Goal: Information Seeking & Learning: Learn about a topic

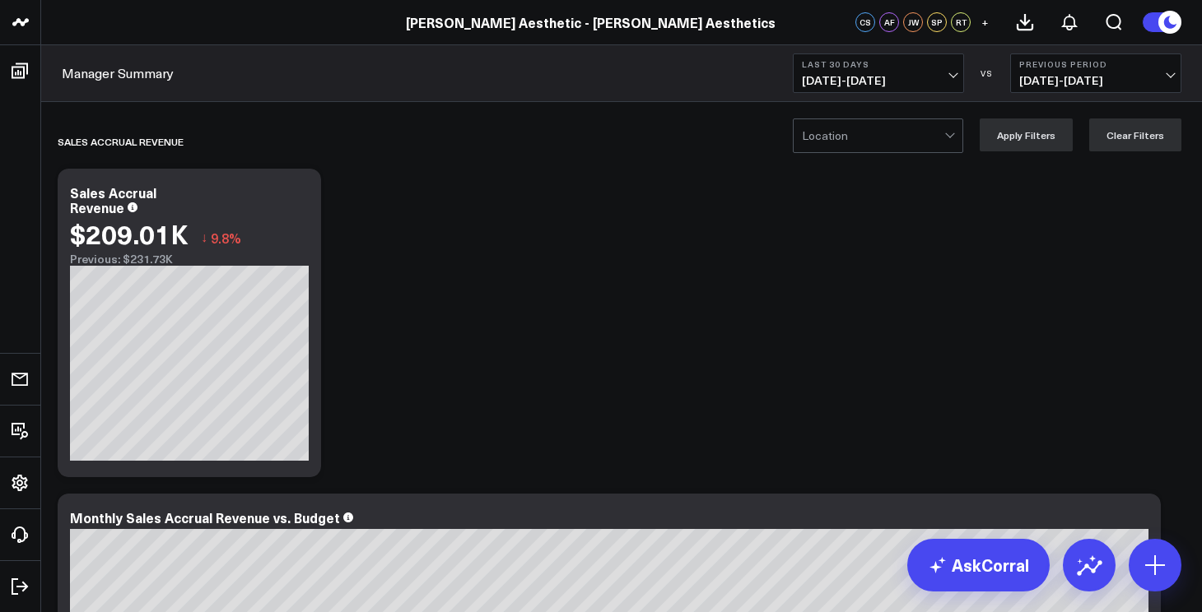
click at [907, 71] on button "Last 30 Days [DATE] - [DATE]" at bounding box center [878, 74] width 171 height 40
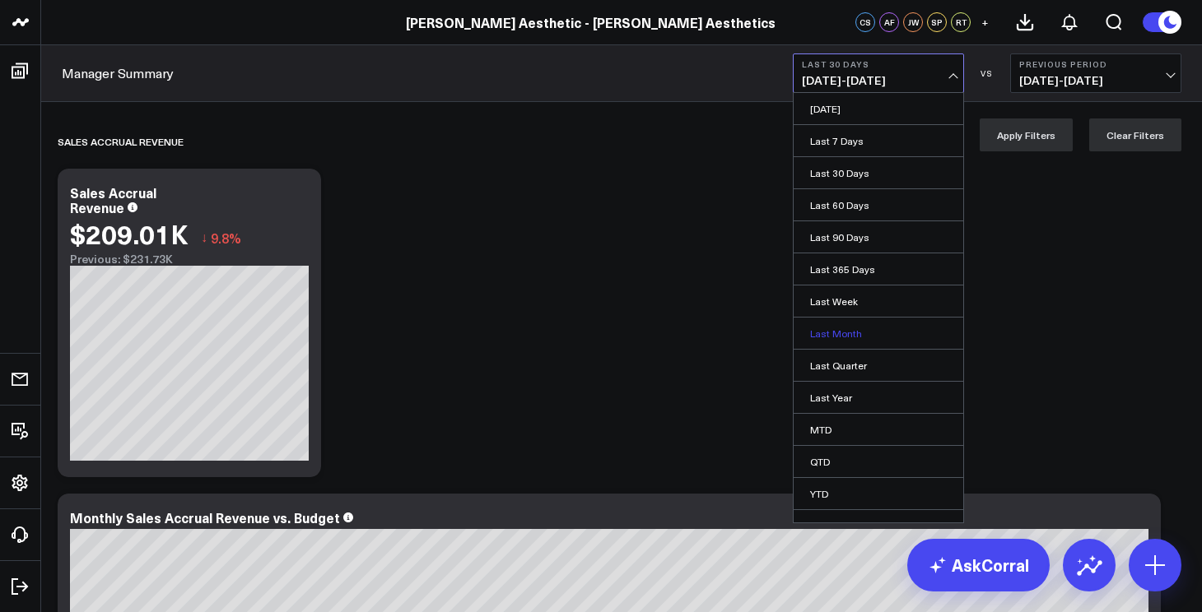
click at [858, 327] on link "Last Month" at bounding box center [878, 333] width 170 height 31
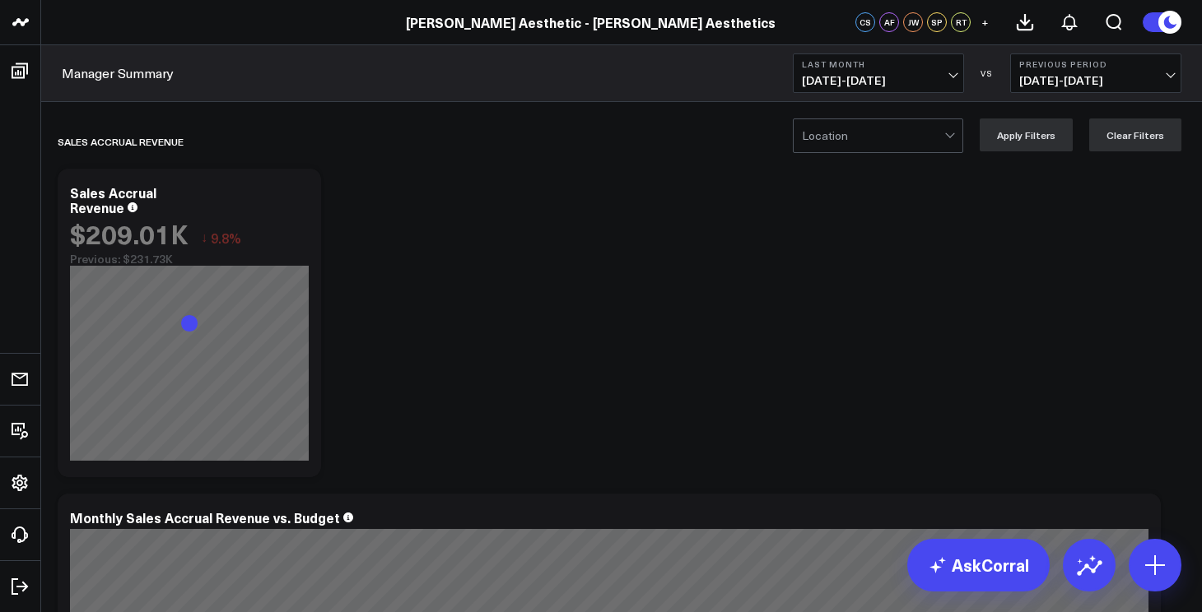
click at [1036, 80] on span "[DATE] - [DATE]" at bounding box center [1095, 80] width 153 height 13
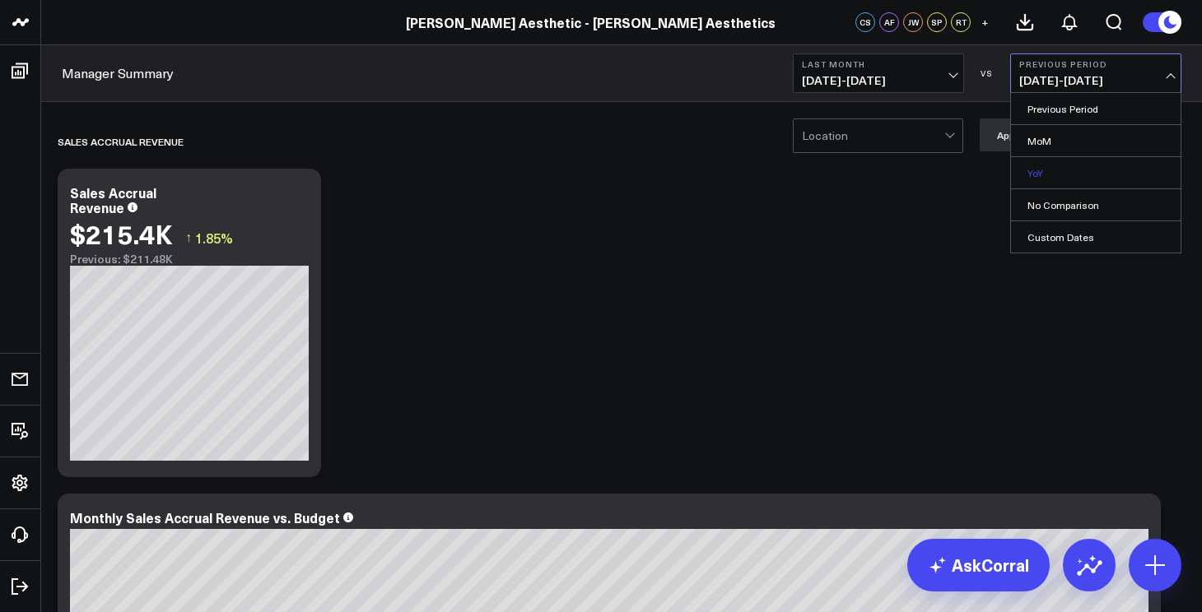
click at [1049, 172] on link "YoY" at bounding box center [1096, 172] width 170 height 31
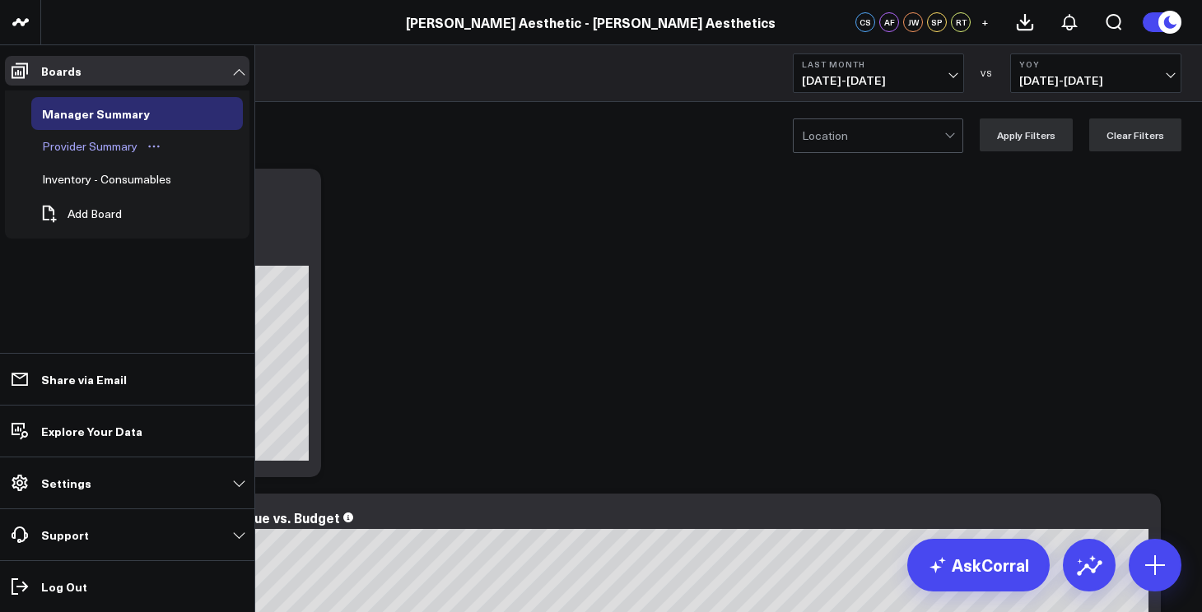
click at [60, 144] on div "Provider Summary" at bounding box center [90, 147] width 104 height 20
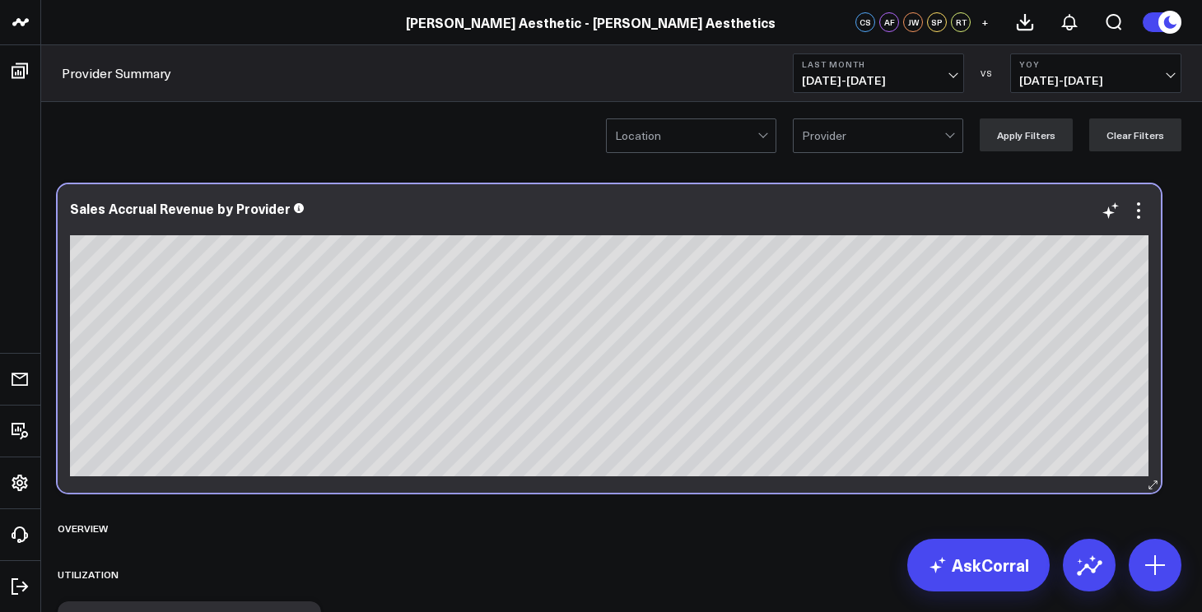
click at [773, 478] on div "Sales Accrual Revenue by Provider" at bounding box center [609, 338] width 1103 height 309
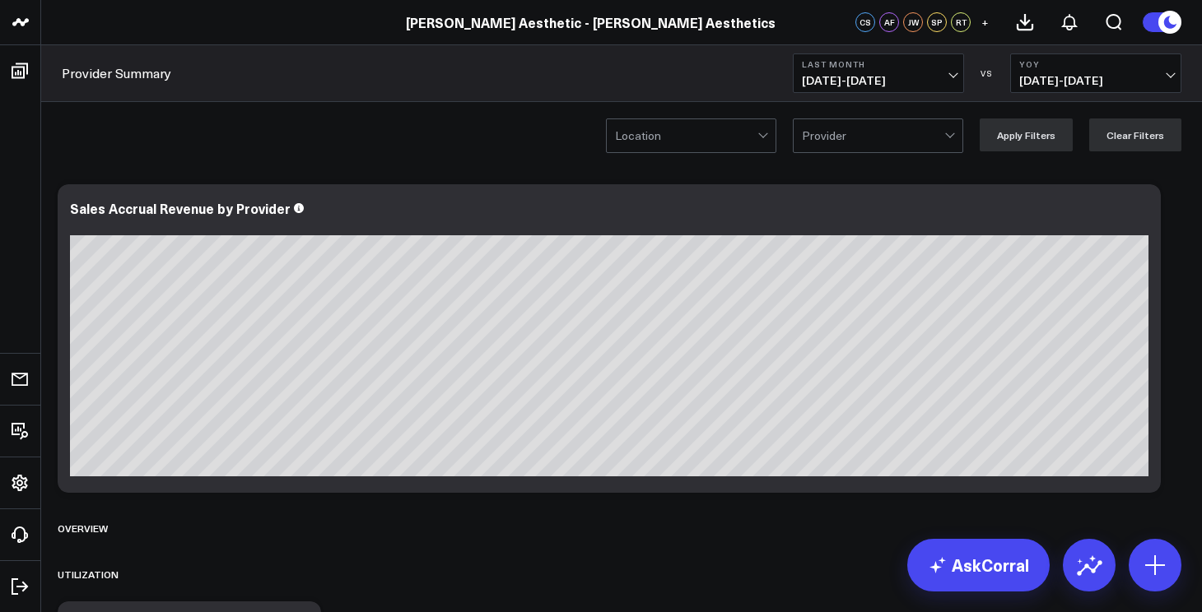
click at [1021, 101] on div "Provider Summary Last Month [DATE] - [DATE] VS YoY [DATE] - [DATE]" at bounding box center [621, 73] width 1161 height 57
click at [1059, 83] on span "[DATE] - [DATE]" at bounding box center [1095, 80] width 153 height 13
click at [950, 69] on button "Last Month [DATE] - [DATE]" at bounding box center [878, 74] width 171 height 40
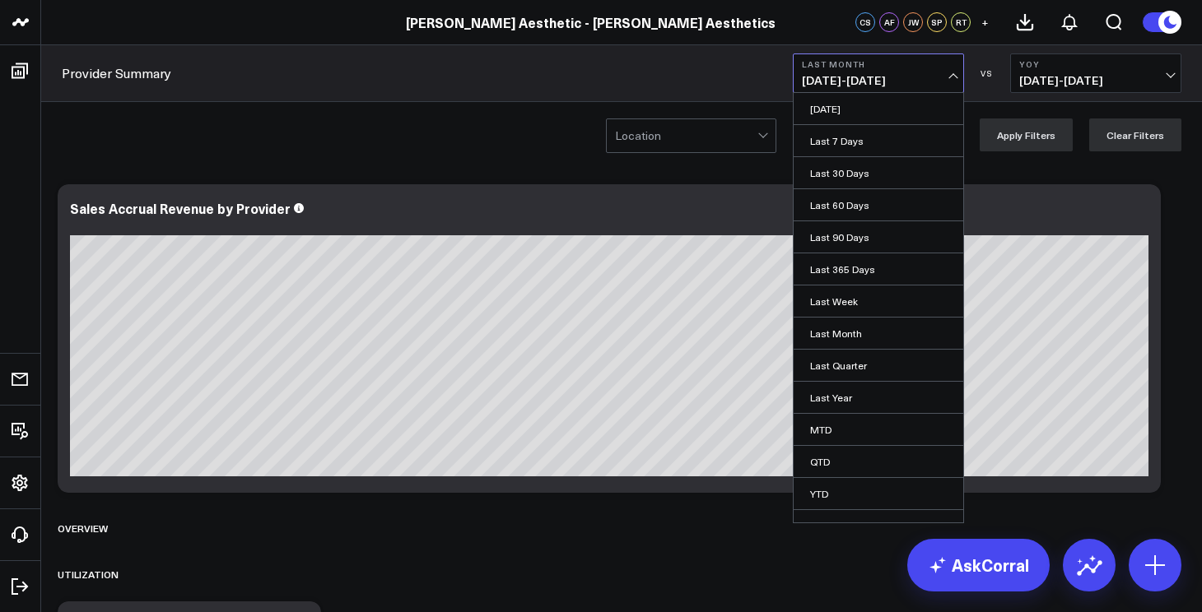
click at [995, 75] on div "VS" at bounding box center [987, 73] width 30 height 10
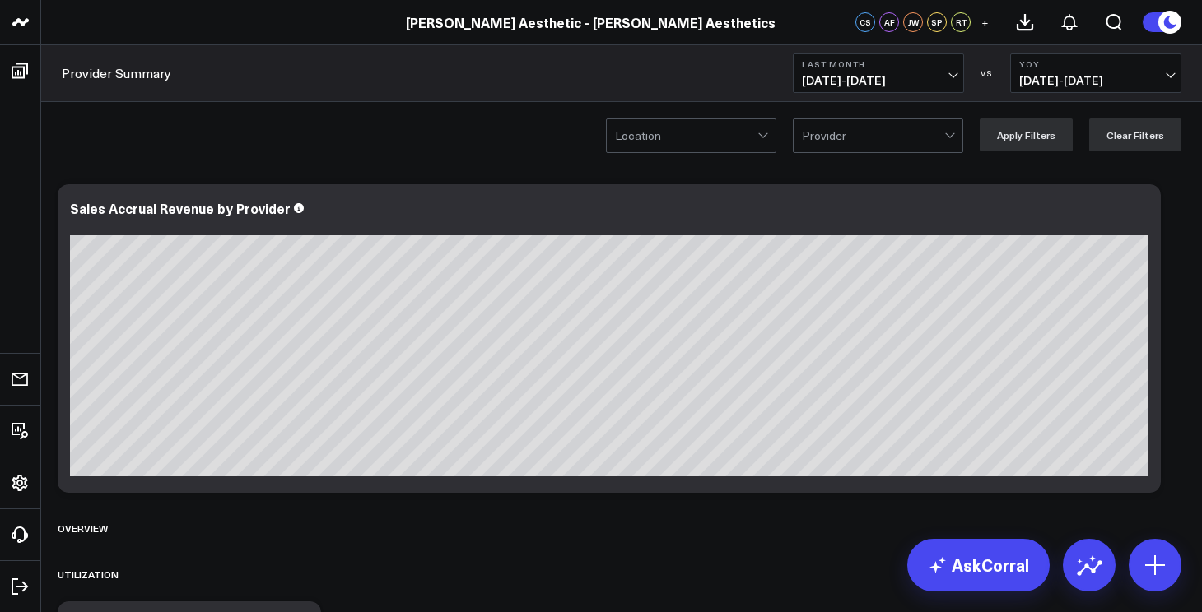
click at [1042, 82] on span "[DATE] - [DATE]" at bounding box center [1095, 80] width 153 height 13
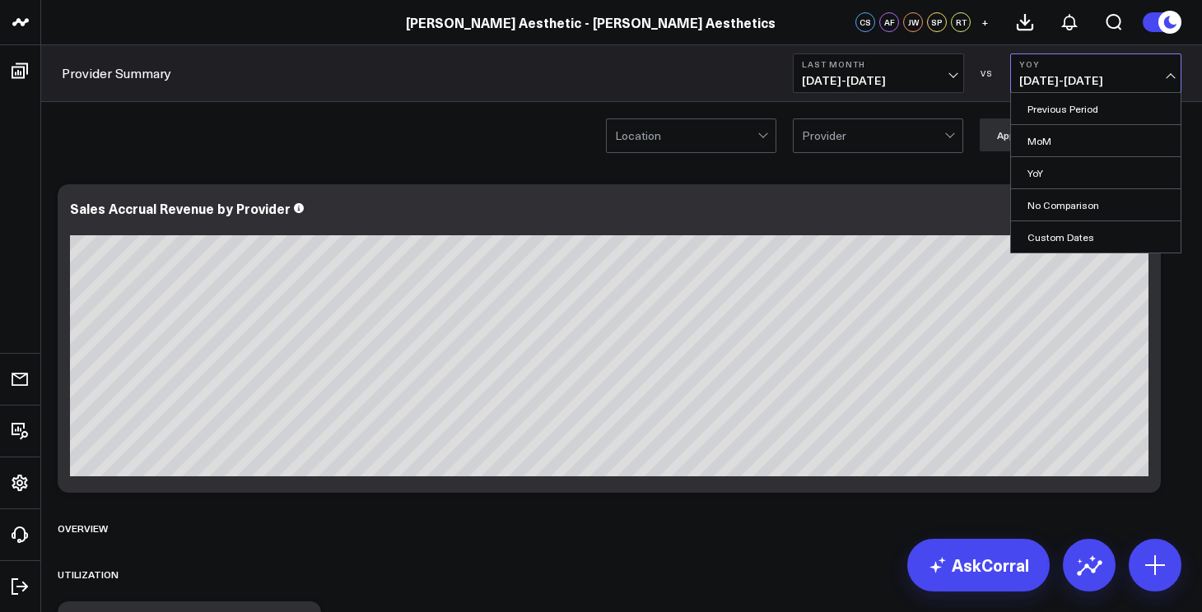
click at [1038, 82] on span "[DATE] - [DATE]" at bounding box center [1095, 80] width 153 height 13
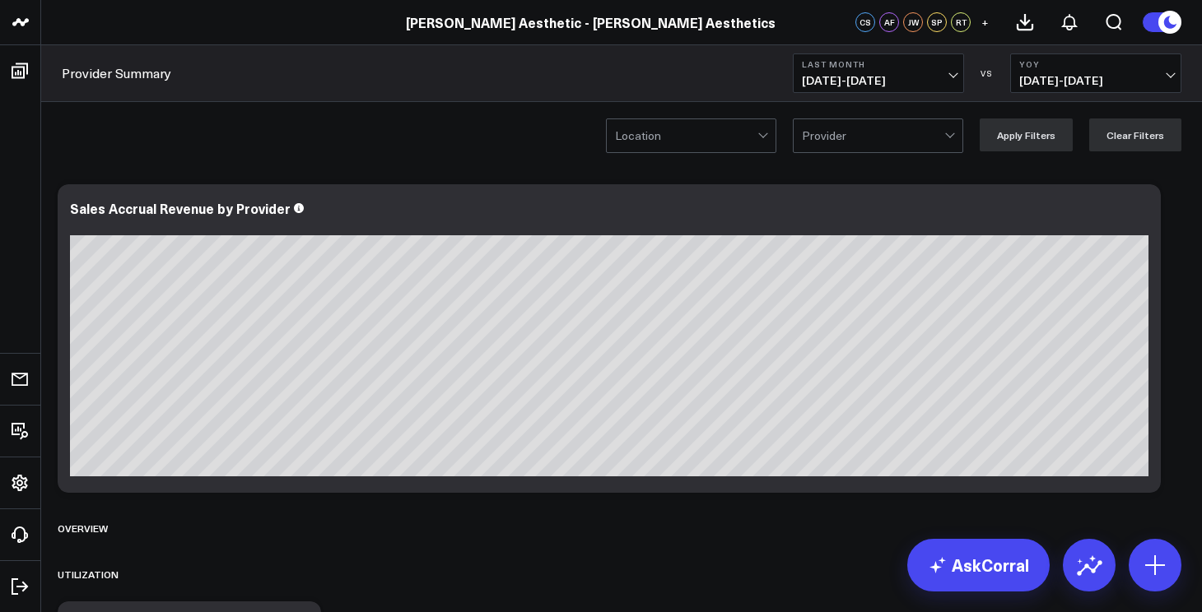
click at [906, 82] on span "[DATE] - [DATE]" at bounding box center [878, 80] width 153 height 13
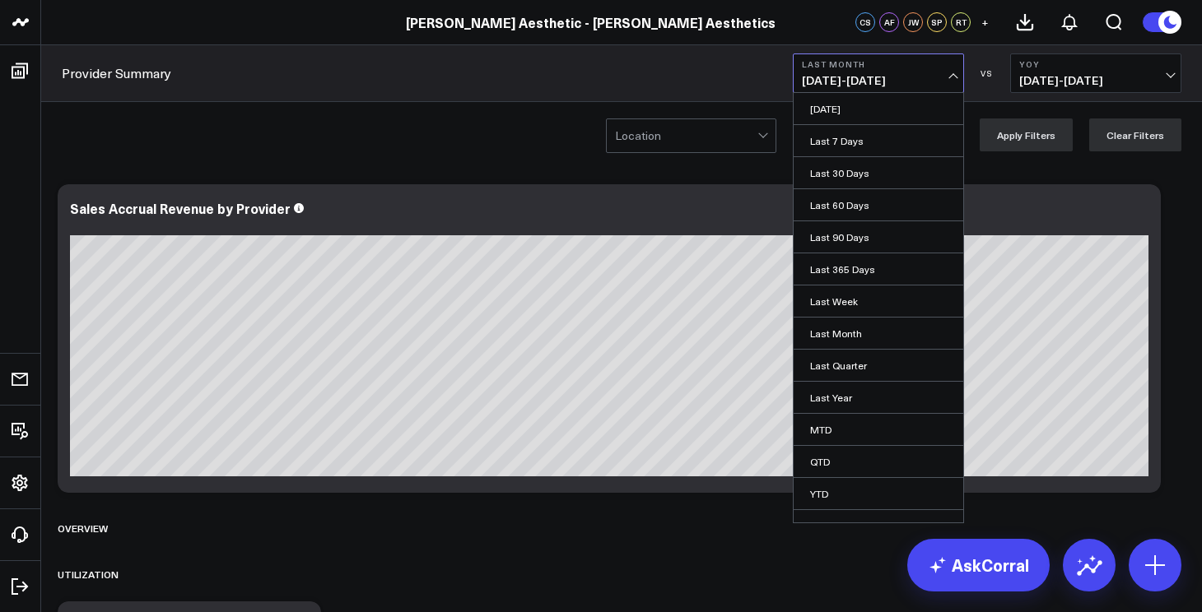
click at [1004, 83] on div "Last Month [DATE] - [DATE] [DATE] Last 7 Days Last 30 Days Last 60 Days Last 90…" at bounding box center [987, 74] width 388 height 40
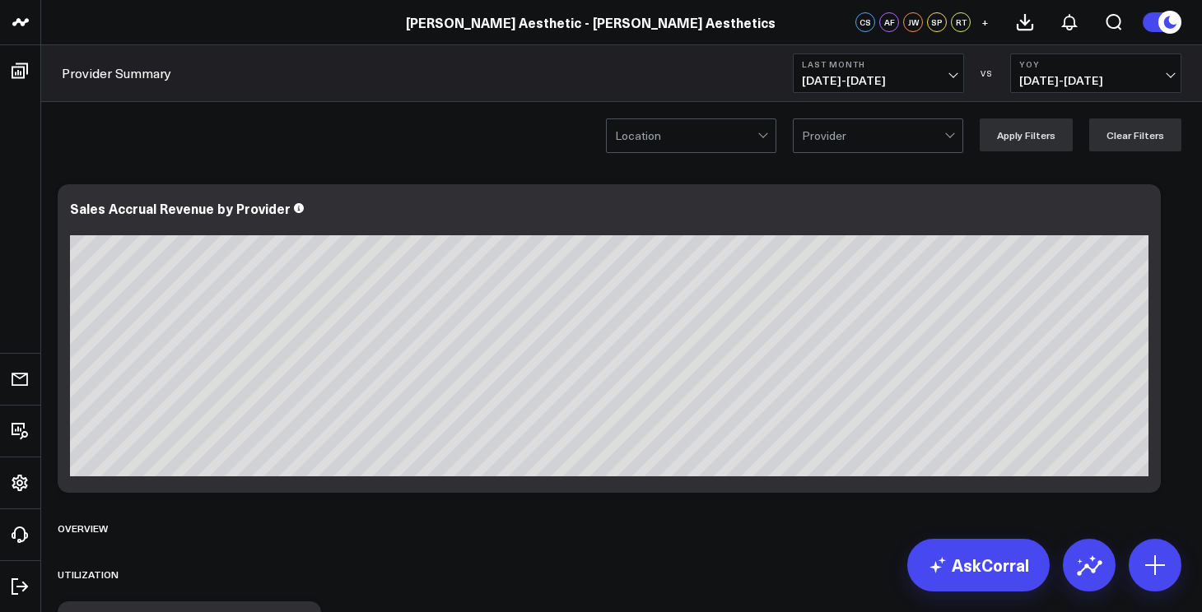
click at [522, 112] on div "Location Provider Apply Filters Clear Filters" at bounding box center [621, 135] width 1161 height 66
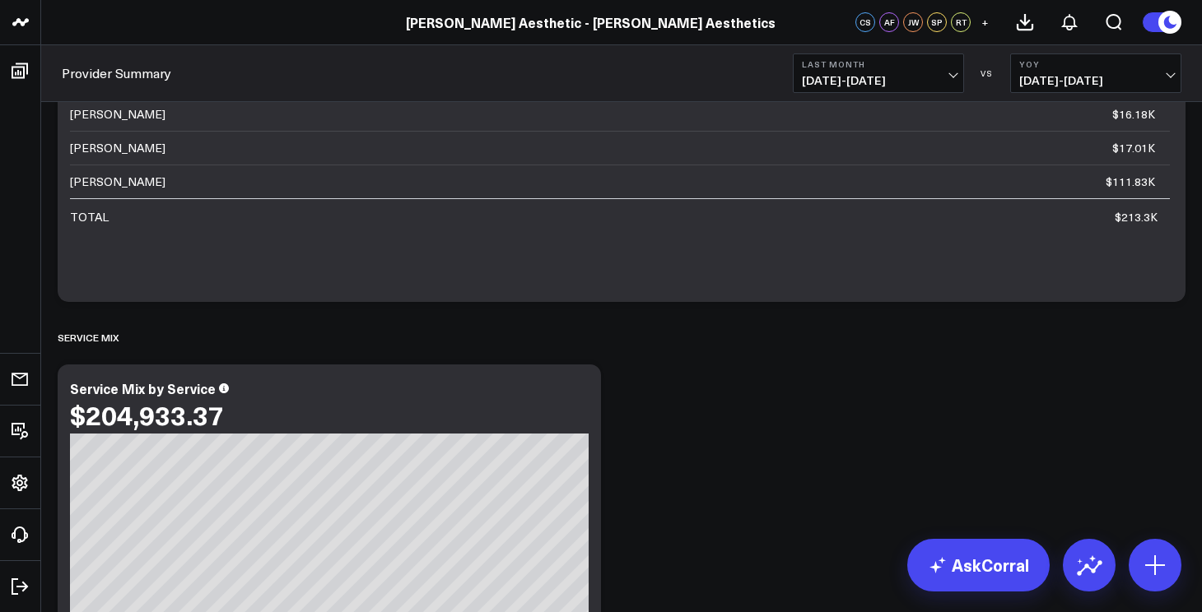
scroll to position [3030, 0]
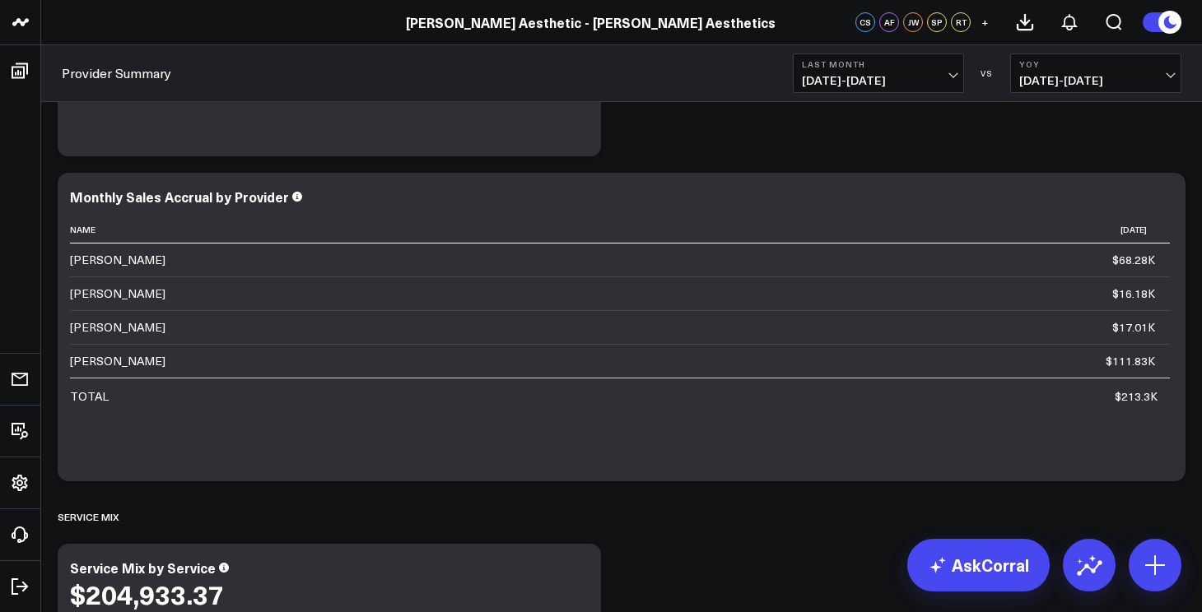
click at [772, 26] on div "[PERSON_NAME] Aesthetic - [PERSON_NAME] Aesthetics" at bounding box center [590, 22] width 1181 height 18
click at [1161, 201] on icon at bounding box center [1163, 199] width 20 height 20
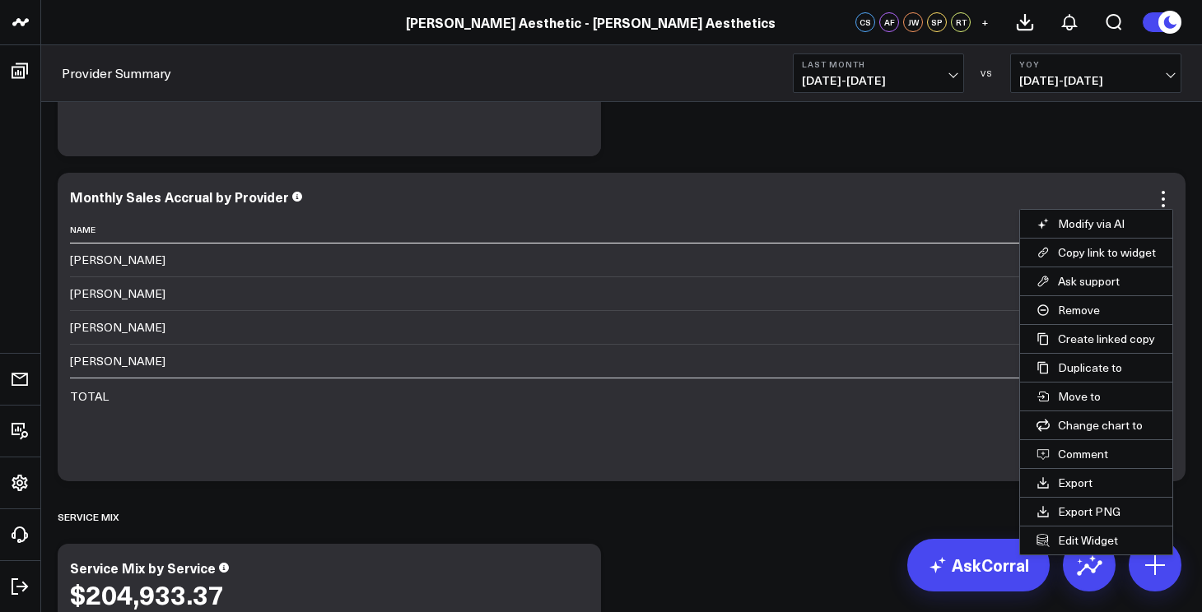
click at [1079, 149] on div "Modify via AI Copy link to widget Ask support Remove Create linked copy Manager…" at bounding box center [621, 1] width 1144 height 5711
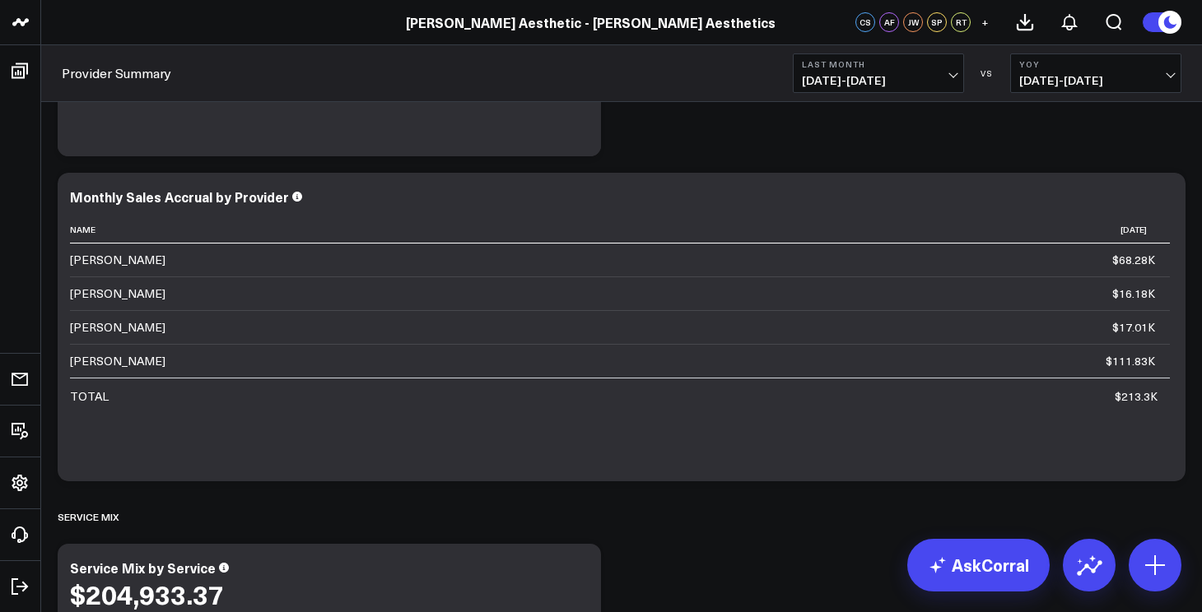
click at [970, 161] on div "Modify via AI Copy link to widget Ask support Remove Create linked copy Manager…" at bounding box center [621, 1] width 1144 height 5711
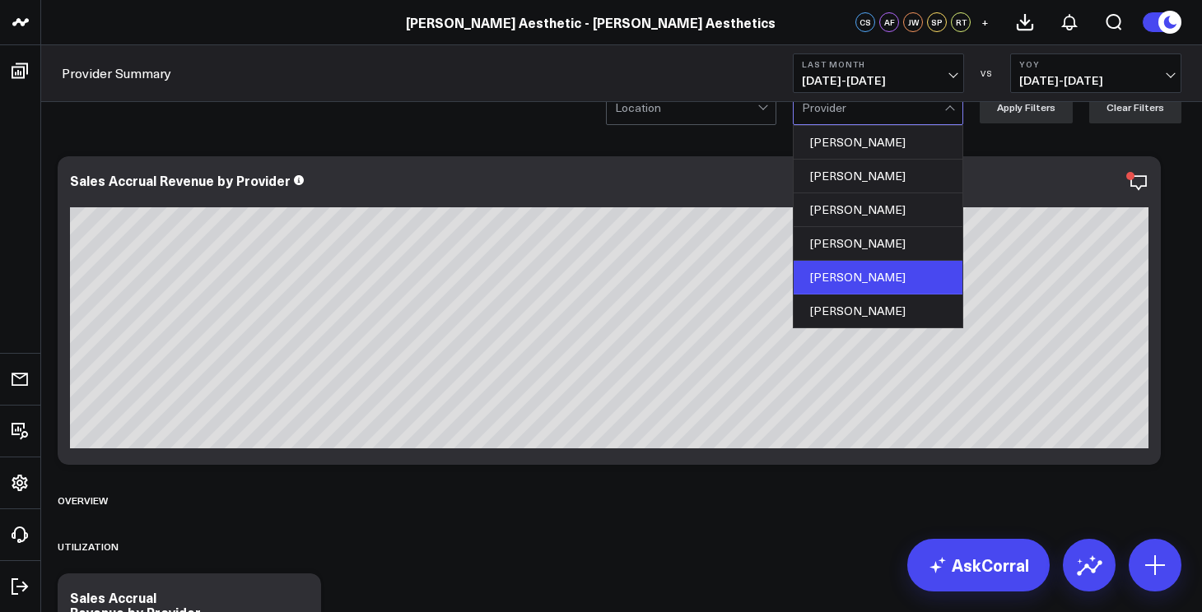
scroll to position [26, 0]
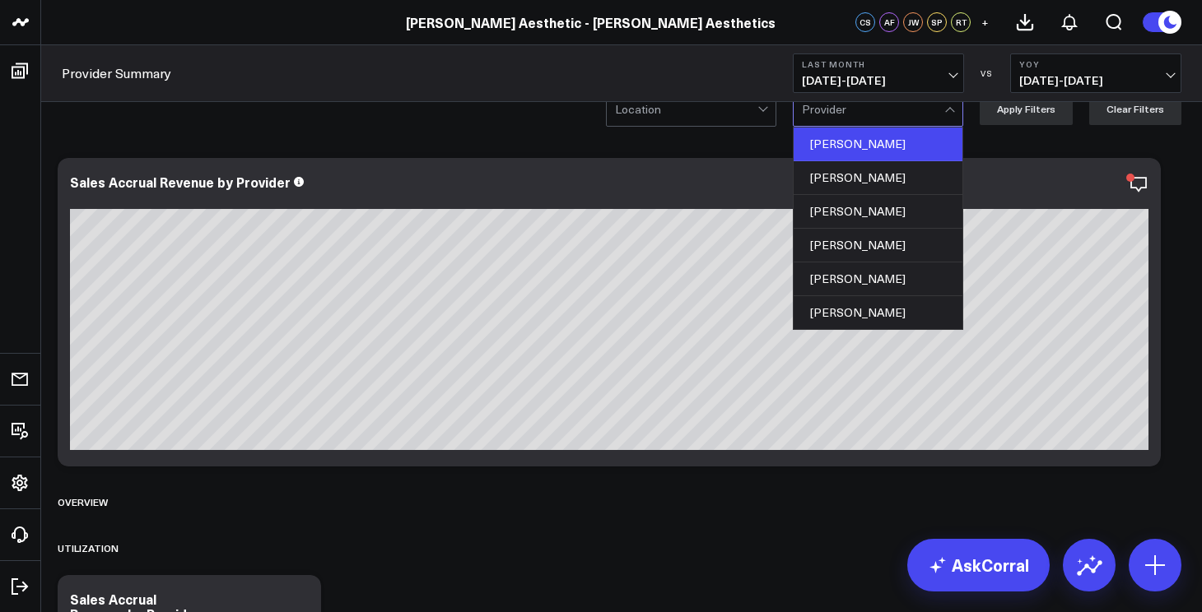
click at [877, 147] on div "[PERSON_NAME]" at bounding box center [877, 145] width 169 height 34
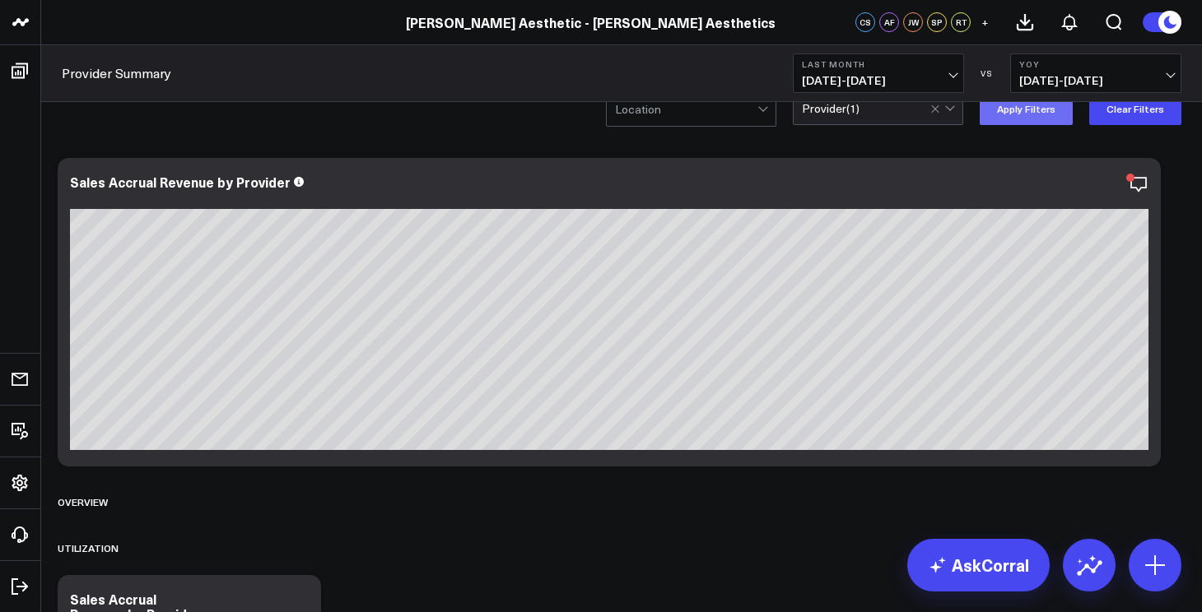
click at [1050, 110] on button "Apply Filters" at bounding box center [1025, 108] width 93 height 33
click at [901, 71] on button "Last Month [DATE] - [DATE]" at bounding box center [878, 74] width 171 height 40
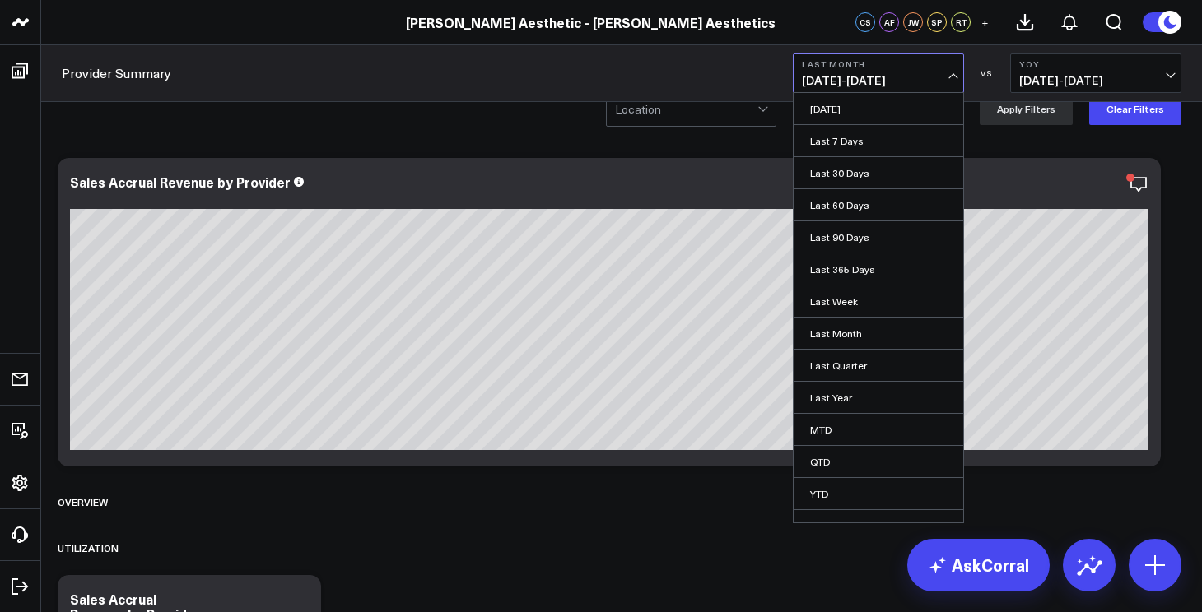
click at [1046, 80] on span "[DATE] - [DATE]" at bounding box center [1095, 80] width 153 height 13
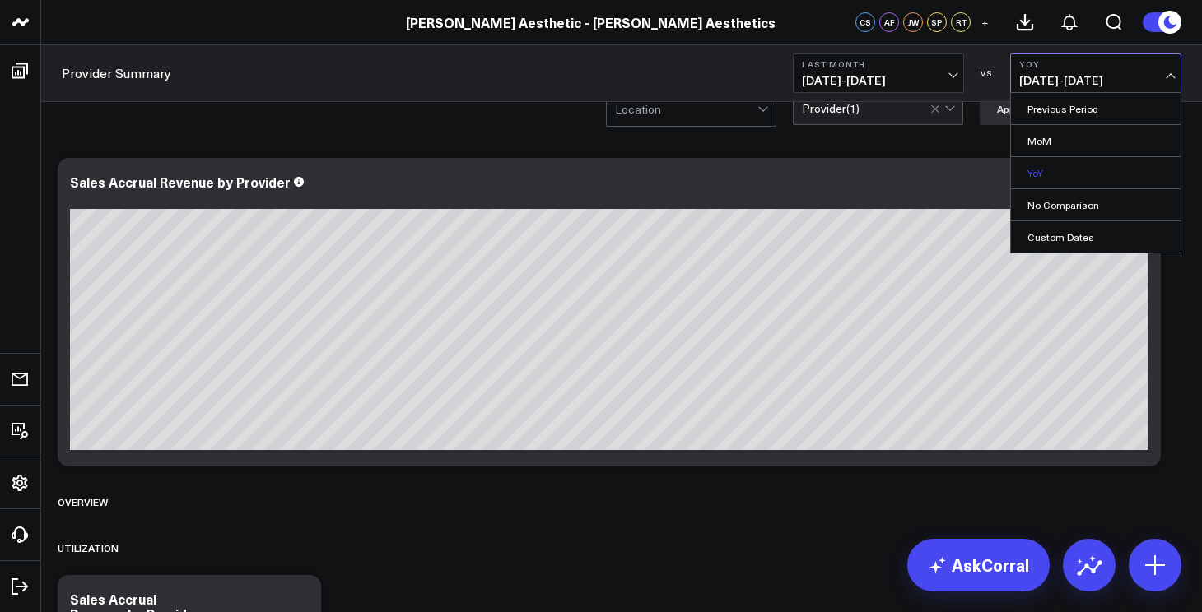
click at [1042, 171] on link "YoY" at bounding box center [1096, 172] width 170 height 31
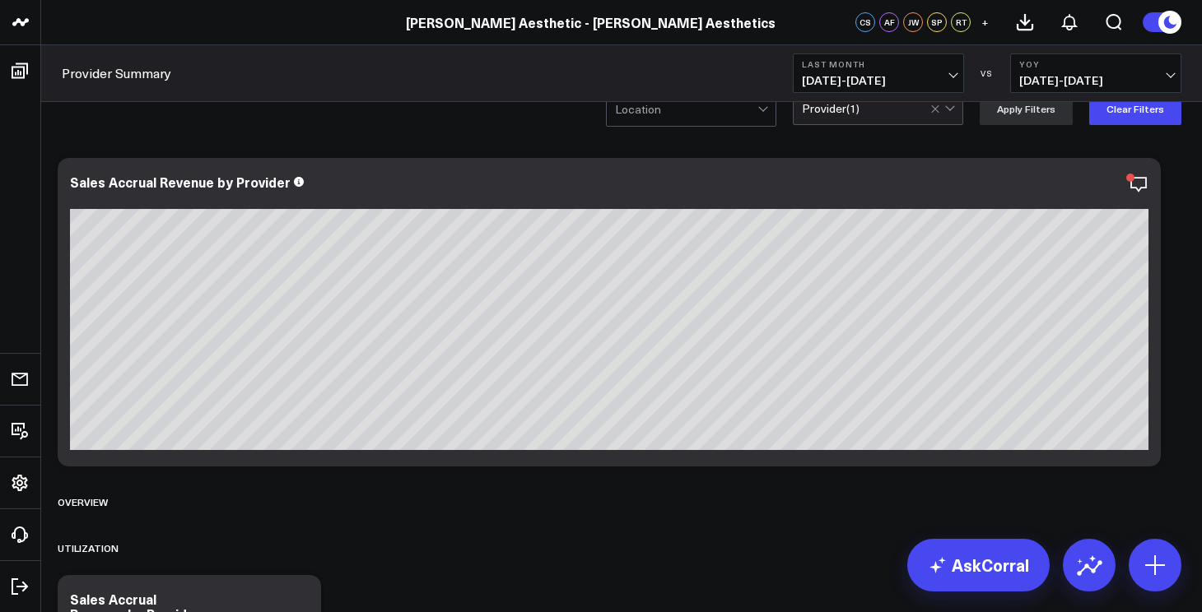
click at [927, 60] on b "Last Month" at bounding box center [878, 64] width 153 height 10
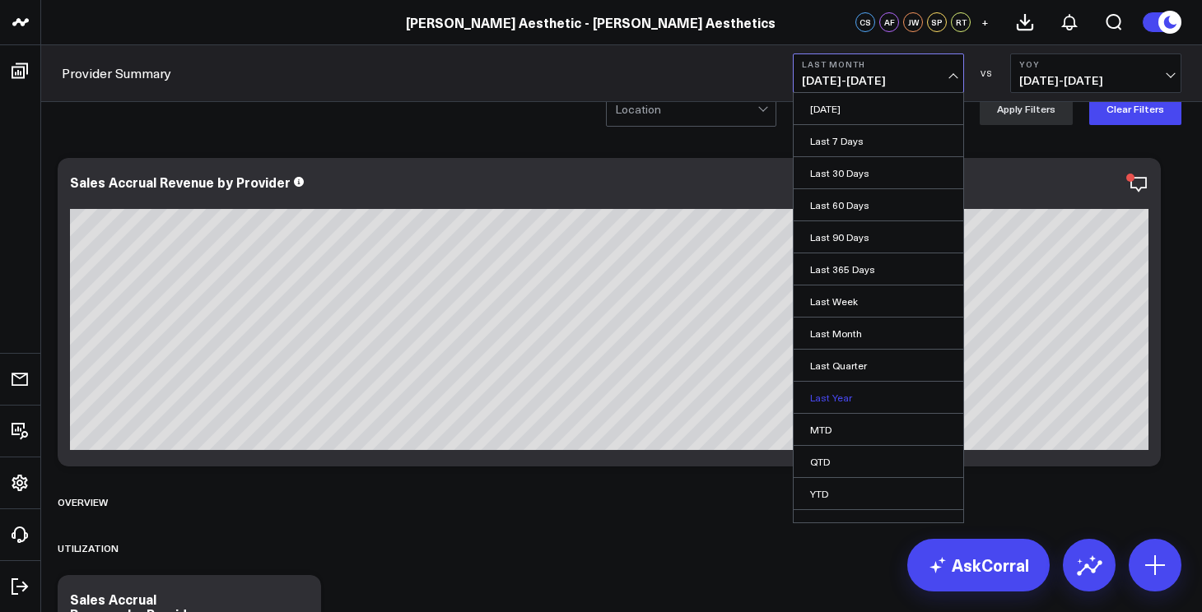
click at [840, 407] on link "Last Year" at bounding box center [878, 397] width 170 height 31
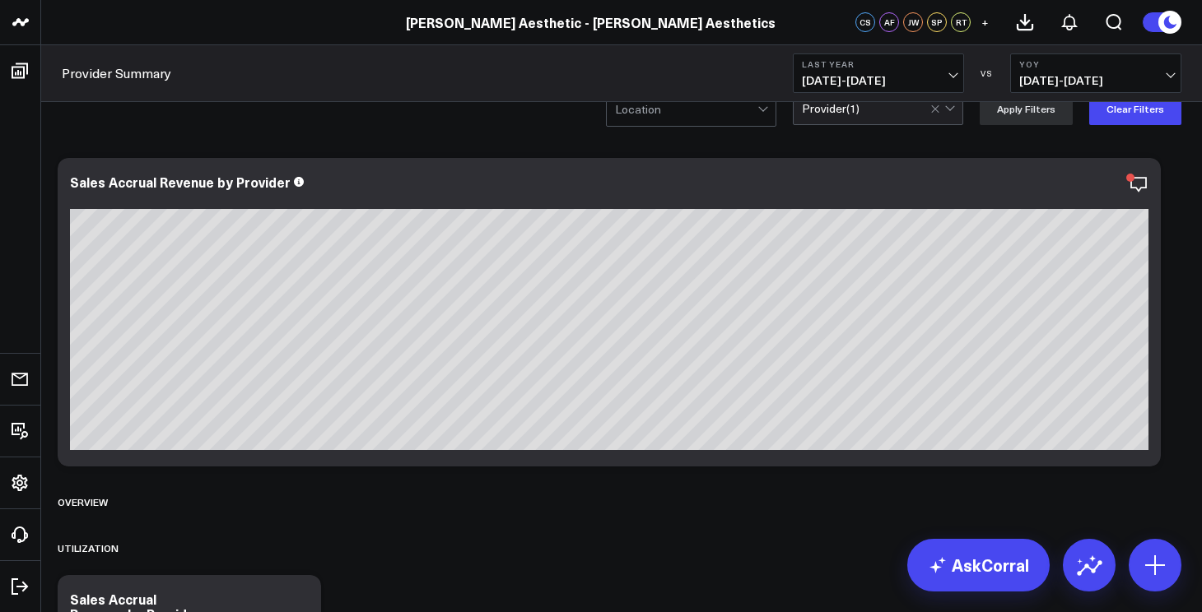
click at [941, 73] on button "Last Year [DATE] - [DATE]" at bounding box center [878, 74] width 171 height 40
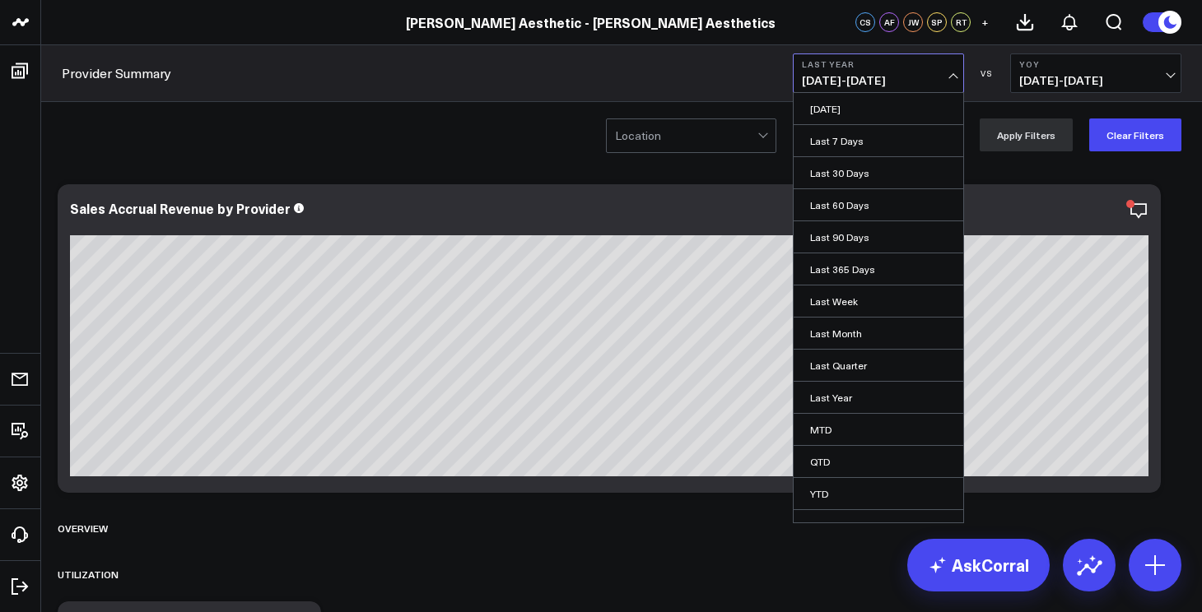
click at [1078, 63] on b "YoY" at bounding box center [1095, 64] width 153 height 10
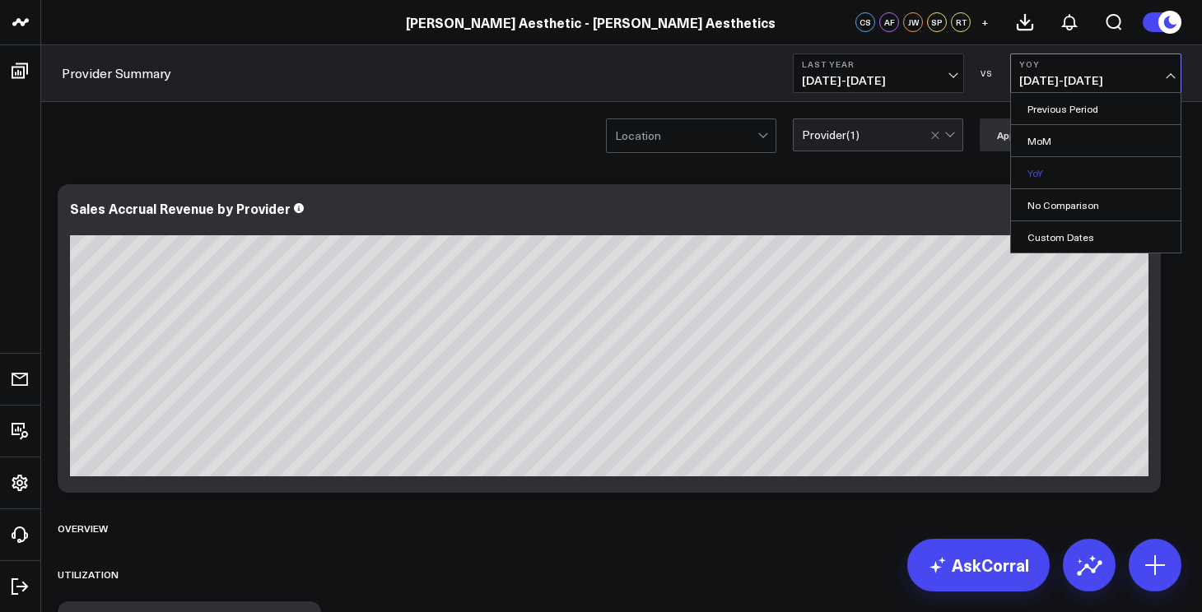
click at [1054, 170] on link "YoY" at bounding box center [1096, 172] width 170 height 31
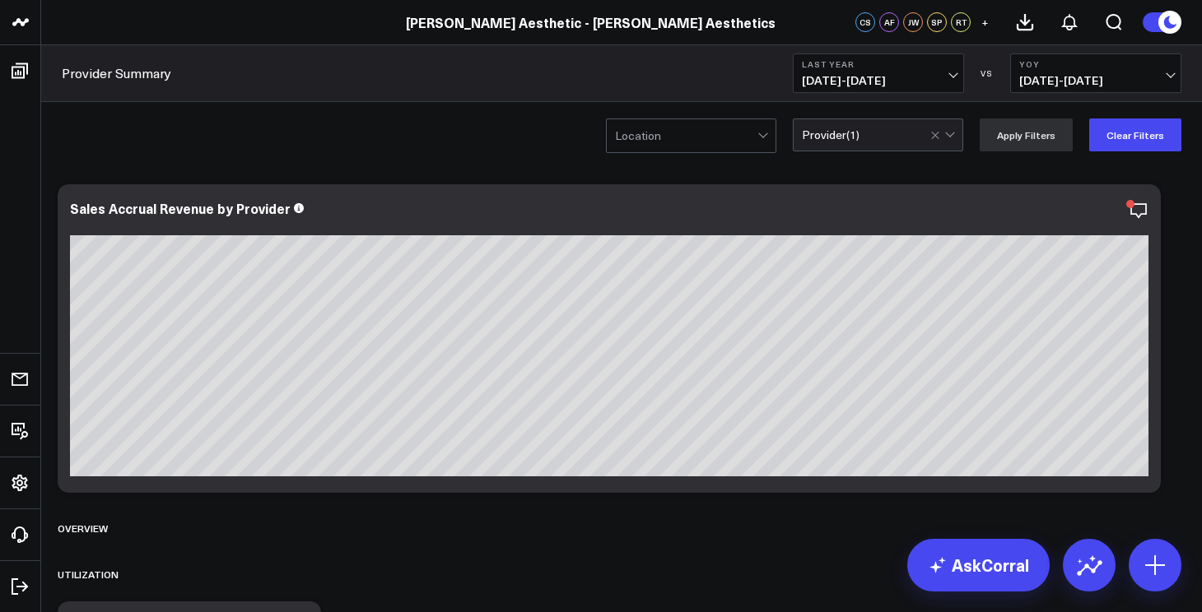
click at [960, 63] on button "Last Year [DATE] - [DATE]" at bounding box center [878, 74] width 171 height 40
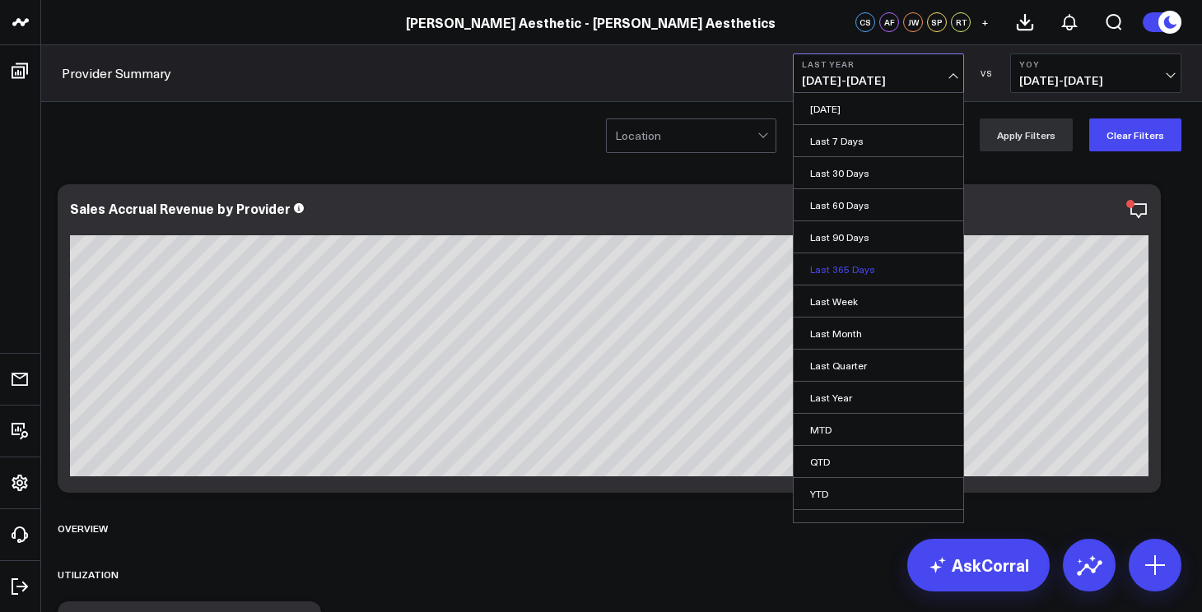
click at [880, 271] on link "Last 365 Days" at bounding box center [878, 269] width 170 height 31
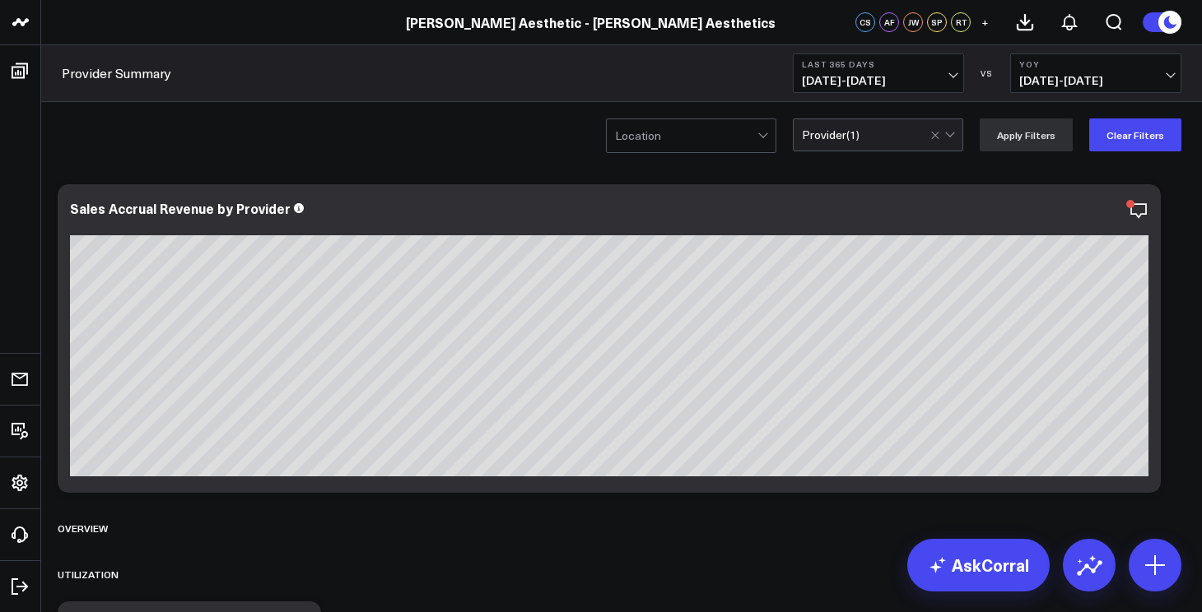
click at [832, 90] on button "Last 365 Days [DATE] - [DATE]" at bounding box center [878, 74] width 171 height 40
click at [987, 87] on div "Last 365 Days [DATE] - [DATE] VS YoY [DATE] - [DATE]" at bounding box center [987, 74] width 388 height 40
click at [992, 82] on div "Last 365 Days [DATE] - [DATE] VS YoY [DATE] - [DATE]" at bounding box center [987, 74] width 388 height 40
click at [987, 73] on div "VS" at bounding box center [987, 73] width 30 height 10
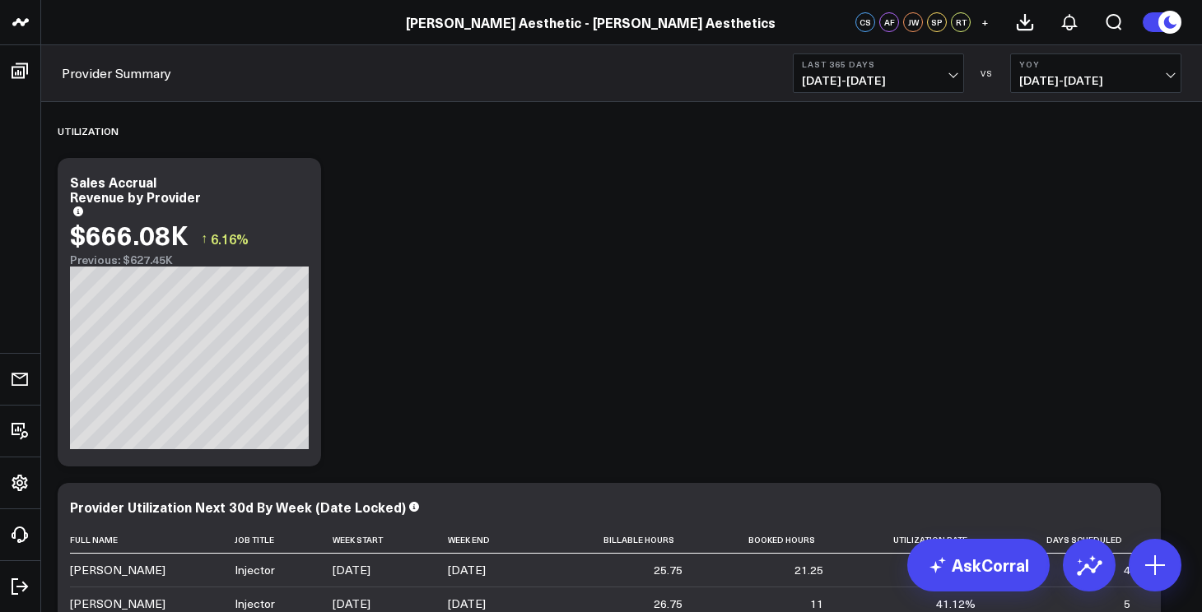
click at [793, 26] on div "[PERSON_NAME] Aesthetic - [PERSON_NAME] Aesthetics" at bounding box center [590, 22] width 1181 height 18
click at [865, 112] on div "UTILIZATION" at bounding box center [622, 131] width 1128 height 38
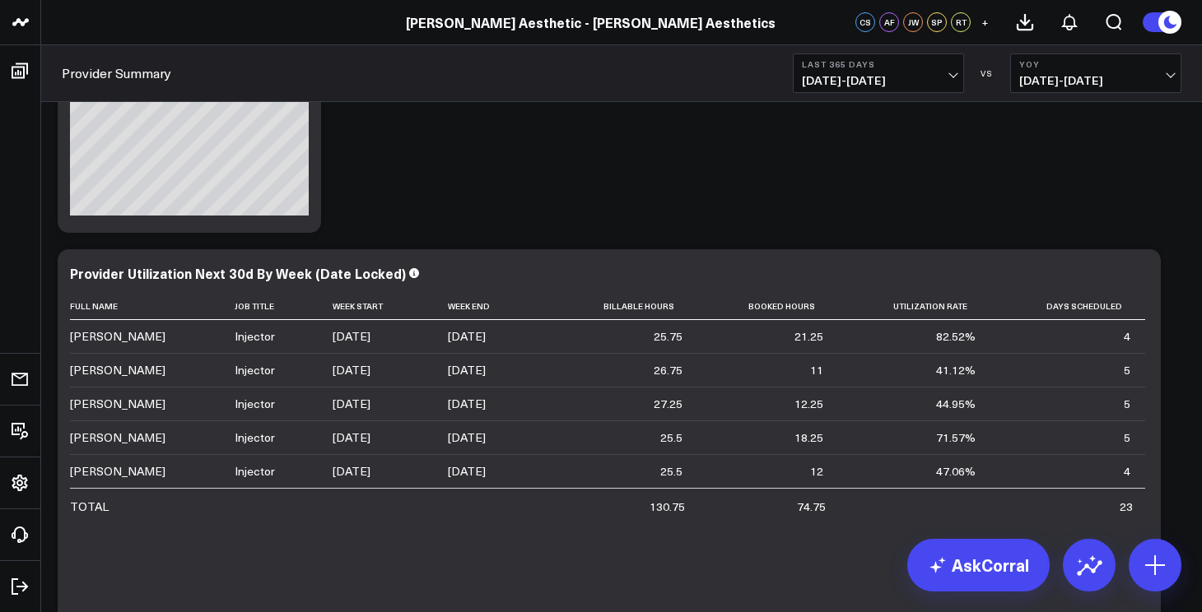
scroll to position [678, 0]
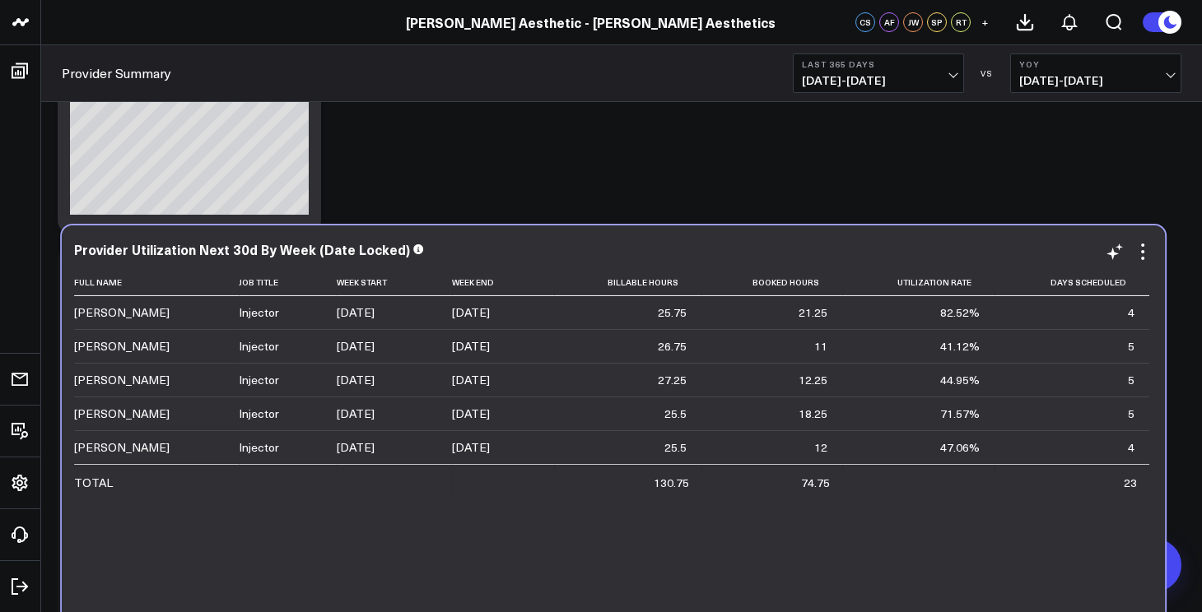
drag, startPoint x: 482, startPoint y: 357, endPoint x: 490, endPoint y: 337, distance: 21.1
click at [490, 321] on div "[DATE]" at bounding box center [471, 313] width 38 height 16
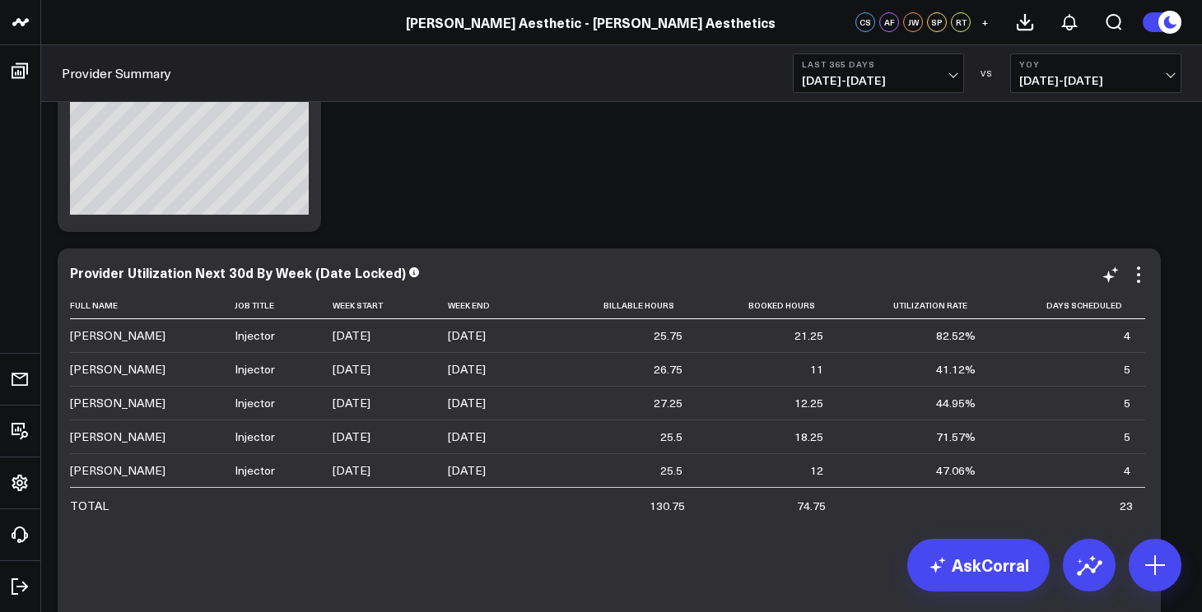
click at [620, 258] on div "Provider Utilization Next 30d By Week (Date Locked) Full Name Job Title Week St…" at bounding box center [609, 566] width 1103 height 634
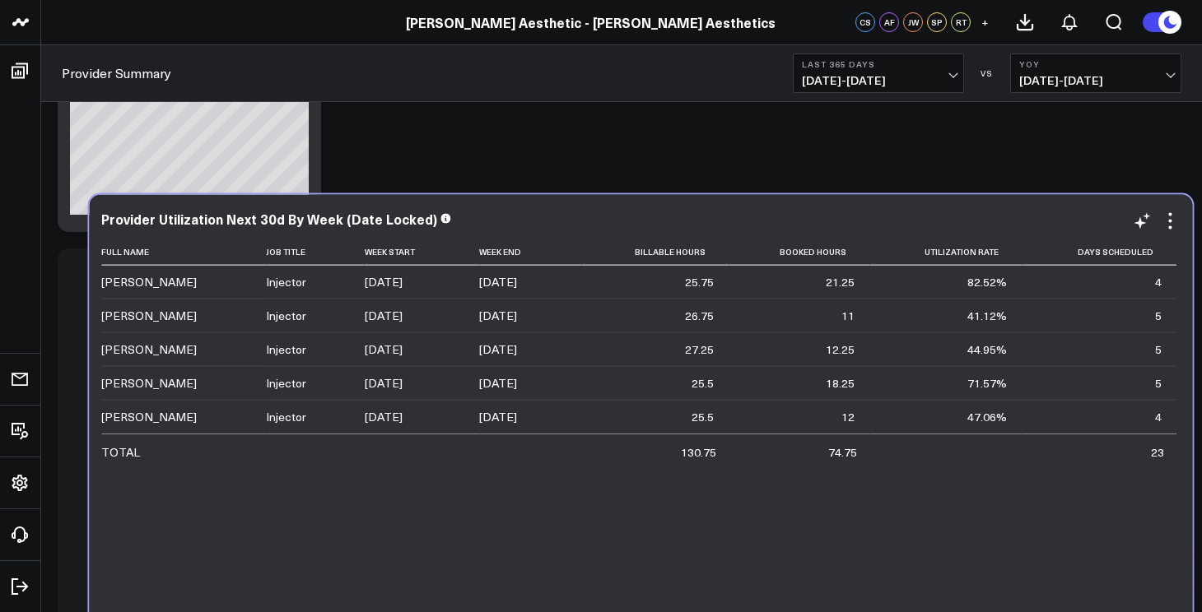
click at [652, 203] on div "Provider Utilization Next 30d By Week (Date Locked) Full Name Job Title Week St…" at bounding box center [640, 512] width 1103 height 634
